Goal: Task Accomplishment & Management: Use online tool/utility

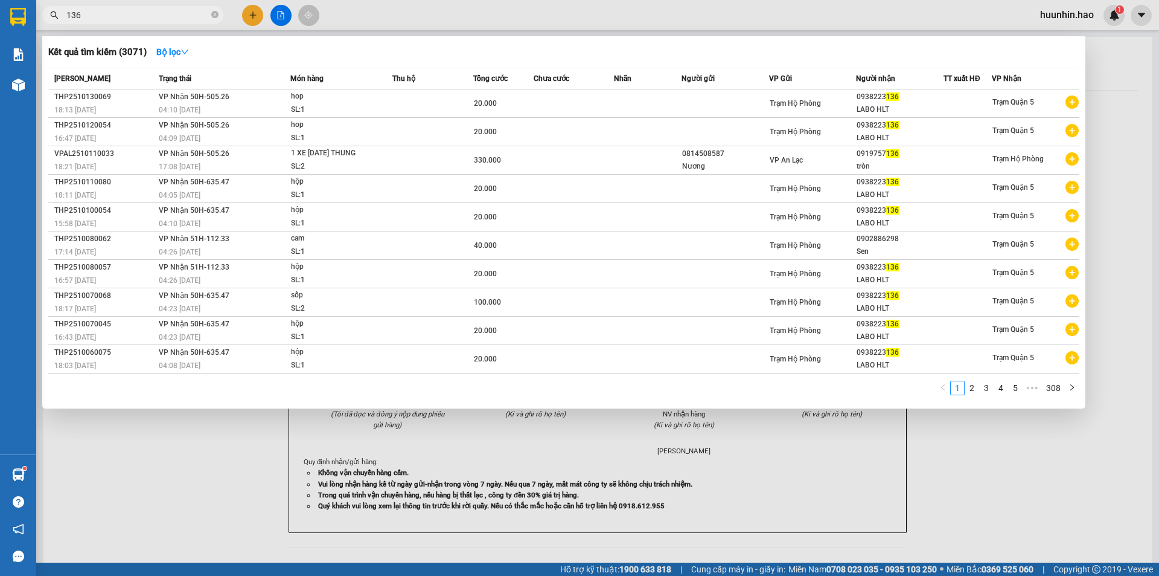
drag, startPoint x: 959, startPoint y: 455, endPoint x: 958, endPoint y: 440, distance: 15.1
click at [963, 454] on div at bounding box center [579, 288] width 1159 height 576
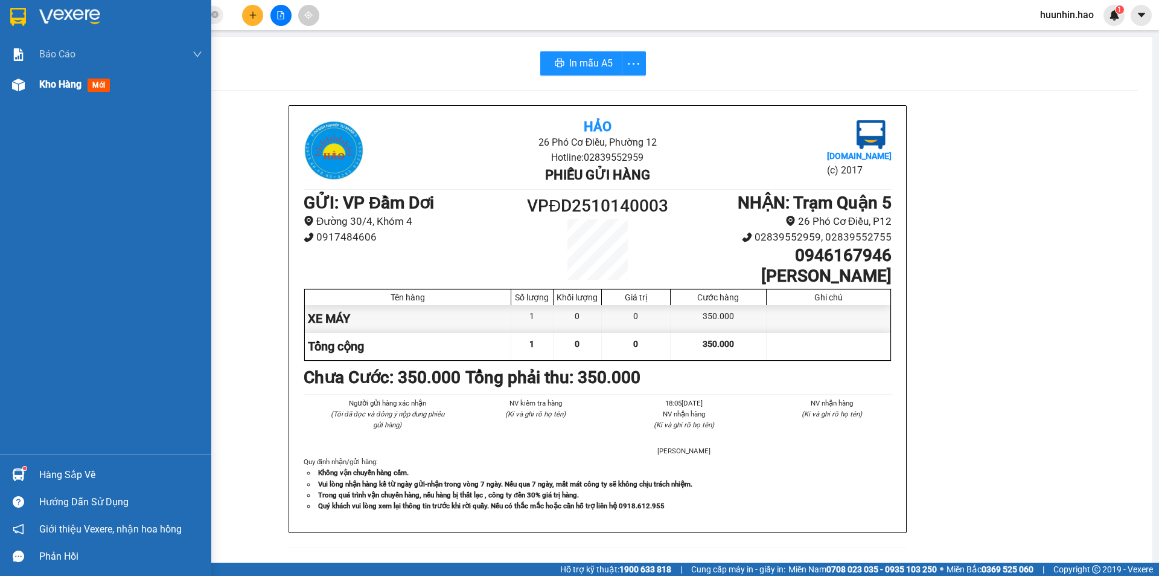
click at [34, 79] on div "Kho hàng mới" at bounding box center [105, 84] width 211 height 30
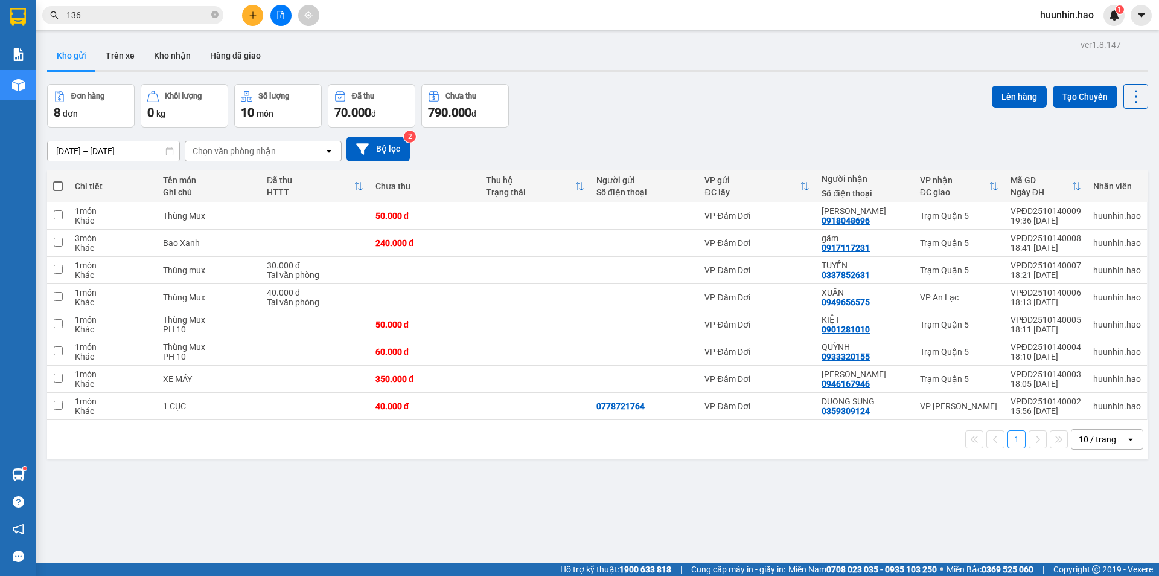
click at [60, 189] on span at bounding box center [58, 186] width 10 height 10
click at [58, 180] on input "checkbox" at bounding box center [58, 180] width 0 height 0
checkbox input "true"
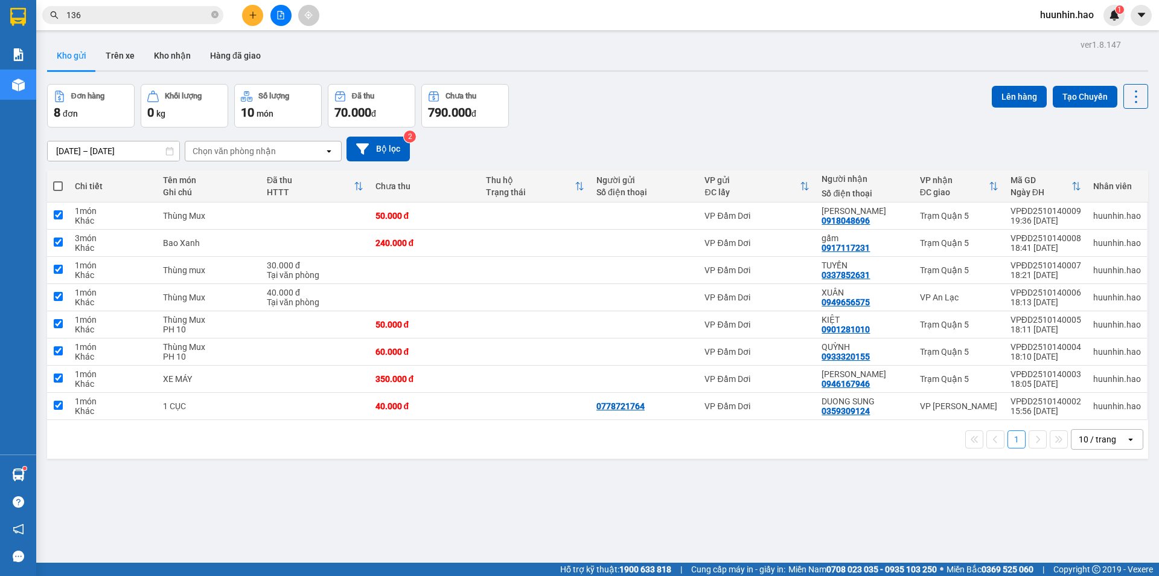
checkbox input "true"
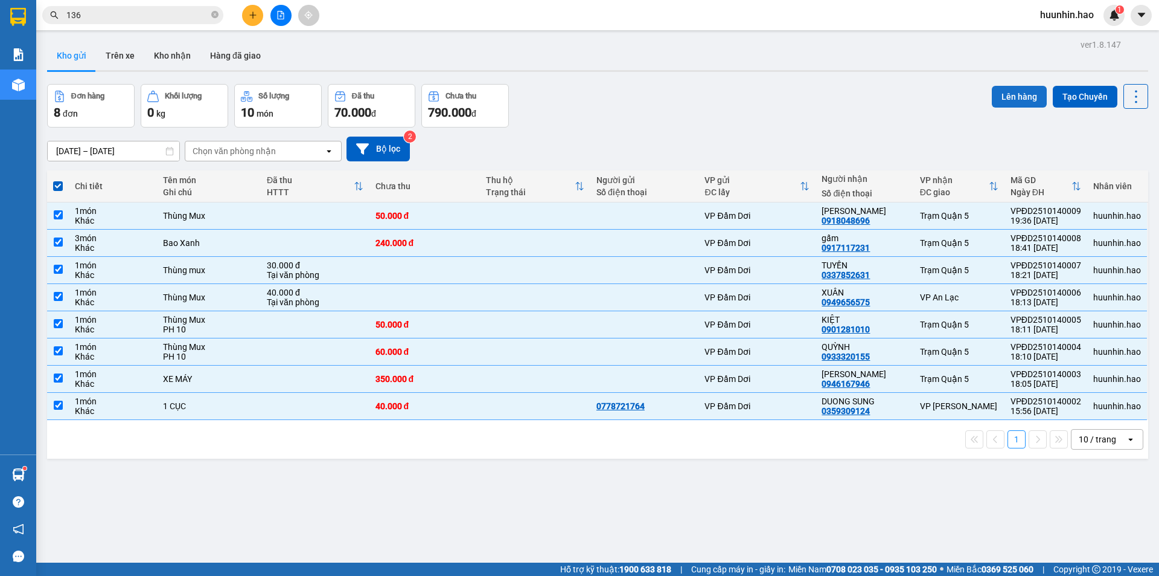
click at [1023, 105] on button "Lên hàng" at bounding box center [1019, 97] width 55 height 22
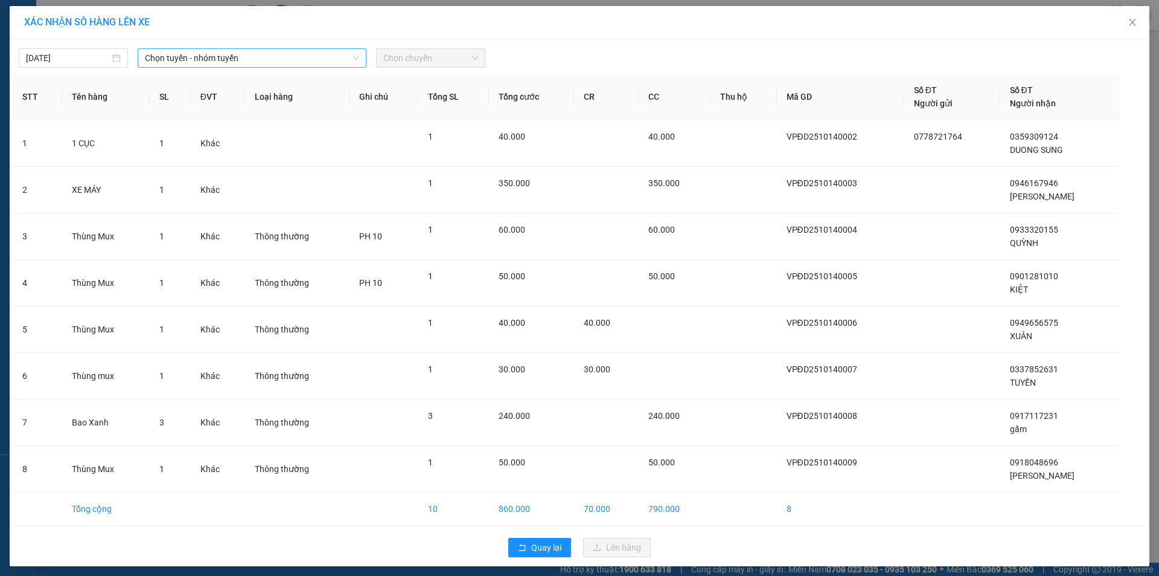
drag, startPoint x: 220, startPoint y: 38, endPoint x: 219, endPoint y: 53, distance: 14.5
click at [219, 39] on div "XÁC NHẬN SỐ HÀNG LÊN XE [DATE] Chọn tuyến - nhóm tuyến Chọn chuyến STT Tên hàng…" at bounding box center [580, 286] width 1140 height 560
click at [219, 54] on span "Chọn tuyến - nhóm tuyến" at bounding box center [252, 58] width 214 height 18
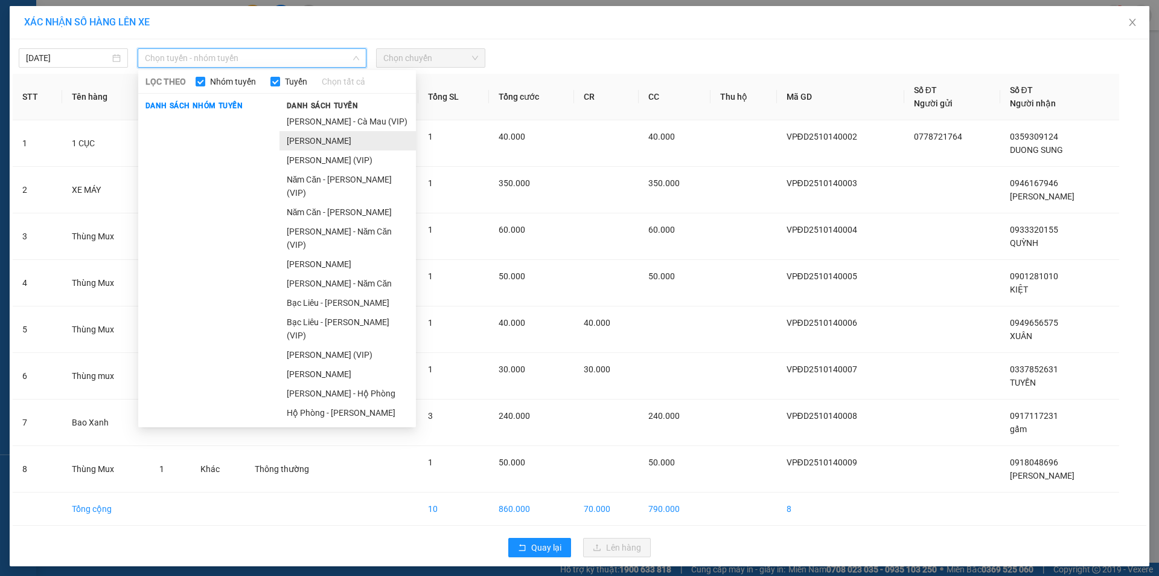
click at [316, 147] on li "[PERSON_NAME]" at bounding box center [348, 140] width 136 height 19
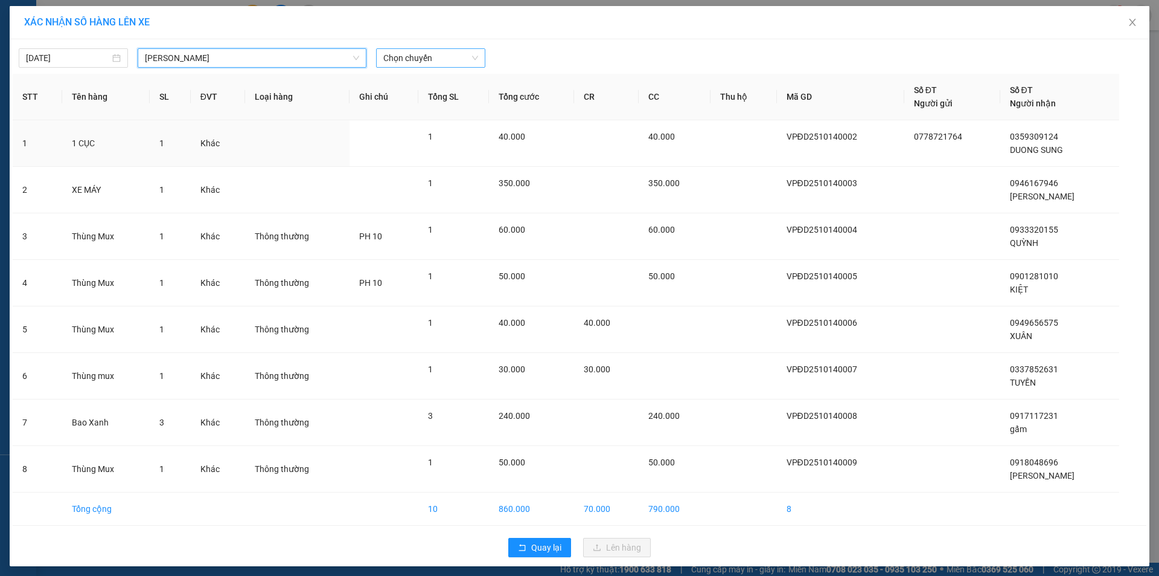
click at [413, 60] on span "Chọn chuyến" at bounding box center [430, 58] width 95 height 18
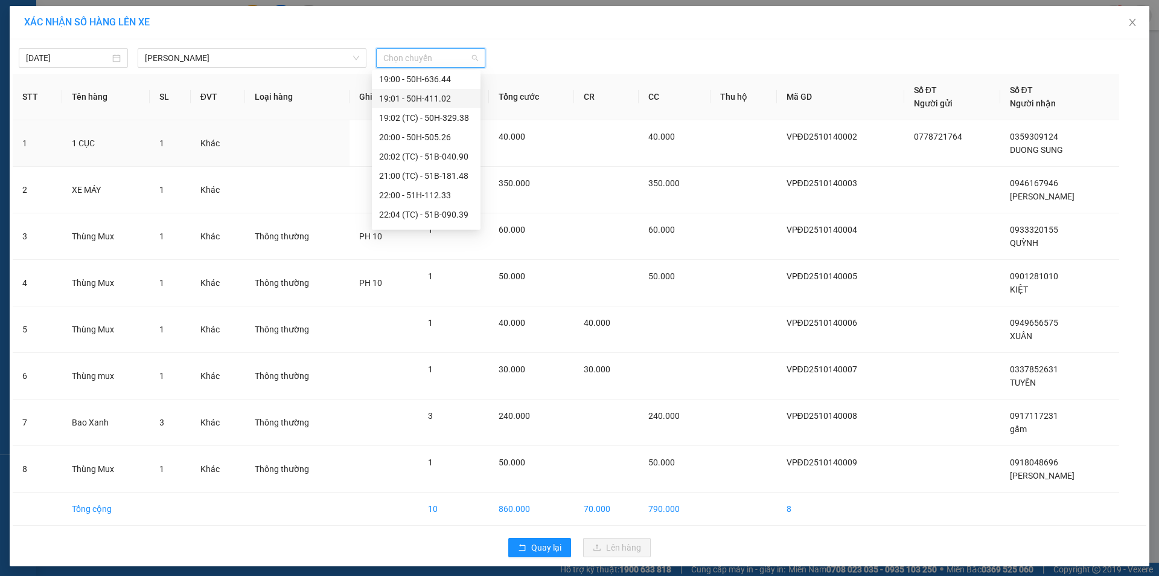
scroll to position [193, 0]
click at [427, 176] on div "22:04 (TC) - 51B-090.39" at bounding box center [426, 178] width 94 height 13
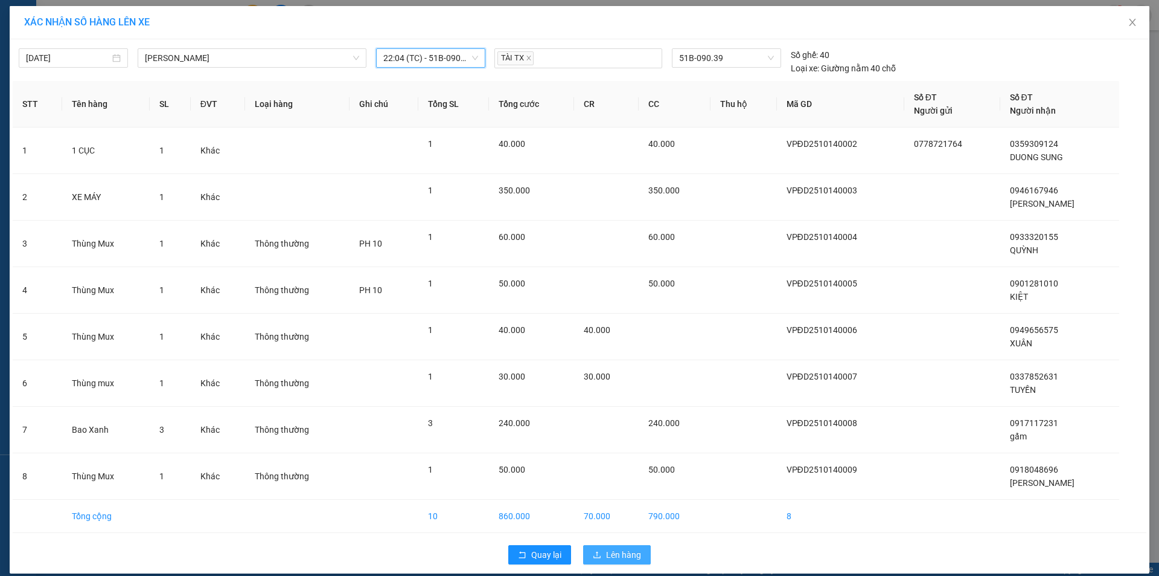
click at [628, 559] on span "Lên hàng" at bounding box center [623, 554] width 35 height 13
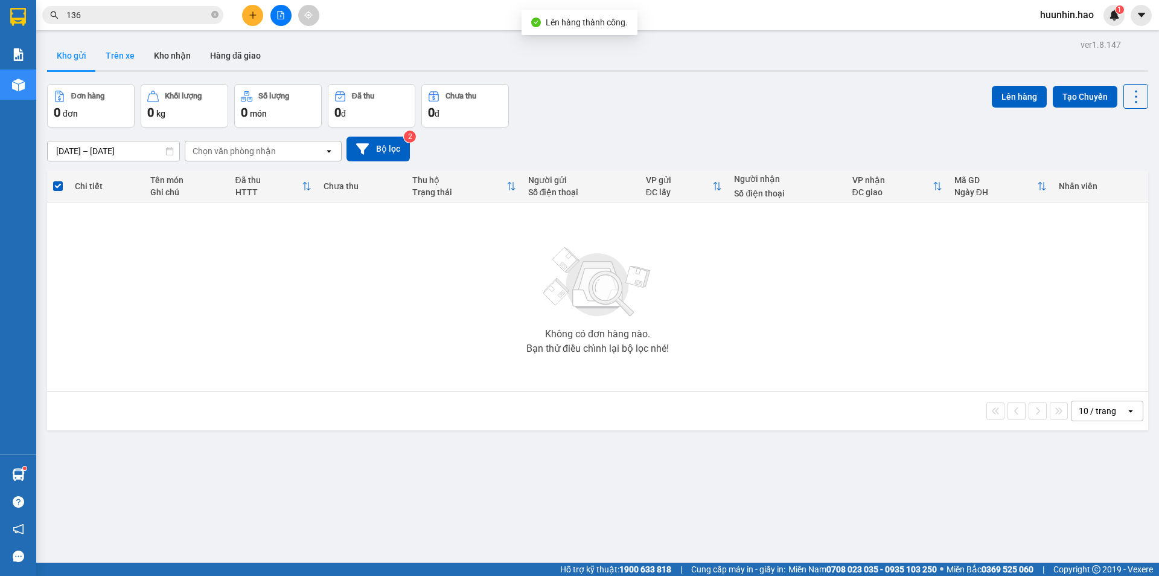
drag, startPoint x: 118, startPoint y: 53, endPoint x: 162, endPoint y: 40, distance: 46.6
click at [117, 53] on button "Trên xe" at bounding box center [120, 55] width 48 height 29
